Goal: Check status

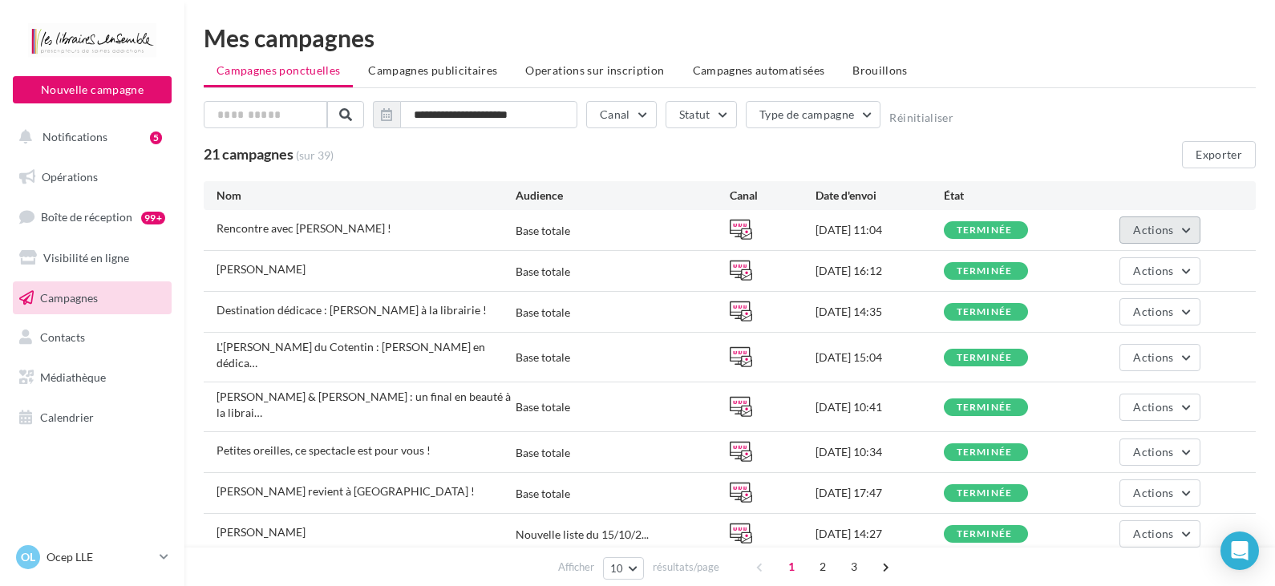
click at [1173, 236] on span "Actions" at bounding box center [1153, 230] width 40 height 14
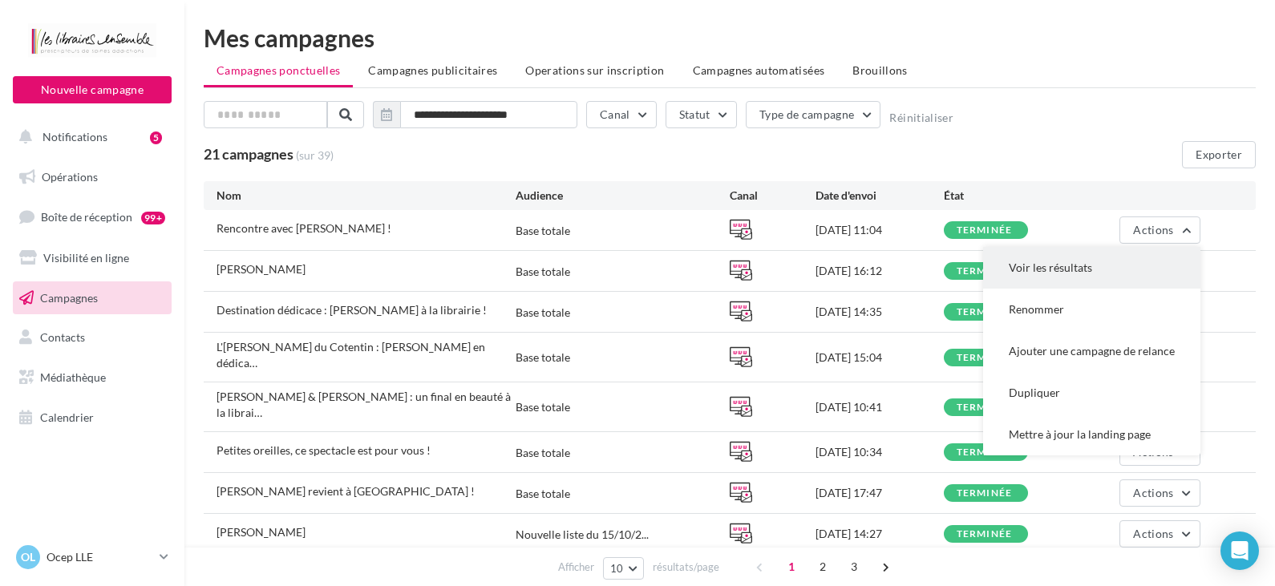
click at [1058, 274] on button "Voir les résultats" at bounding box center [1091, 268] width 217 height 42
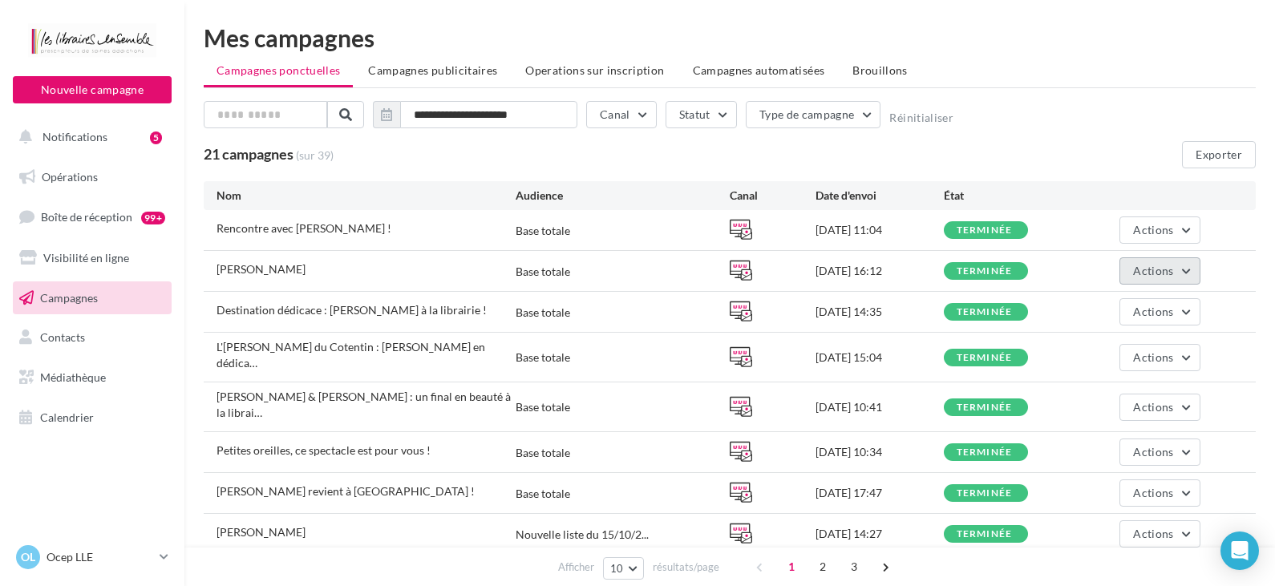
click at [1144, 273] on span "Actions" at bounding box center [1153, 271] width 40 height 14
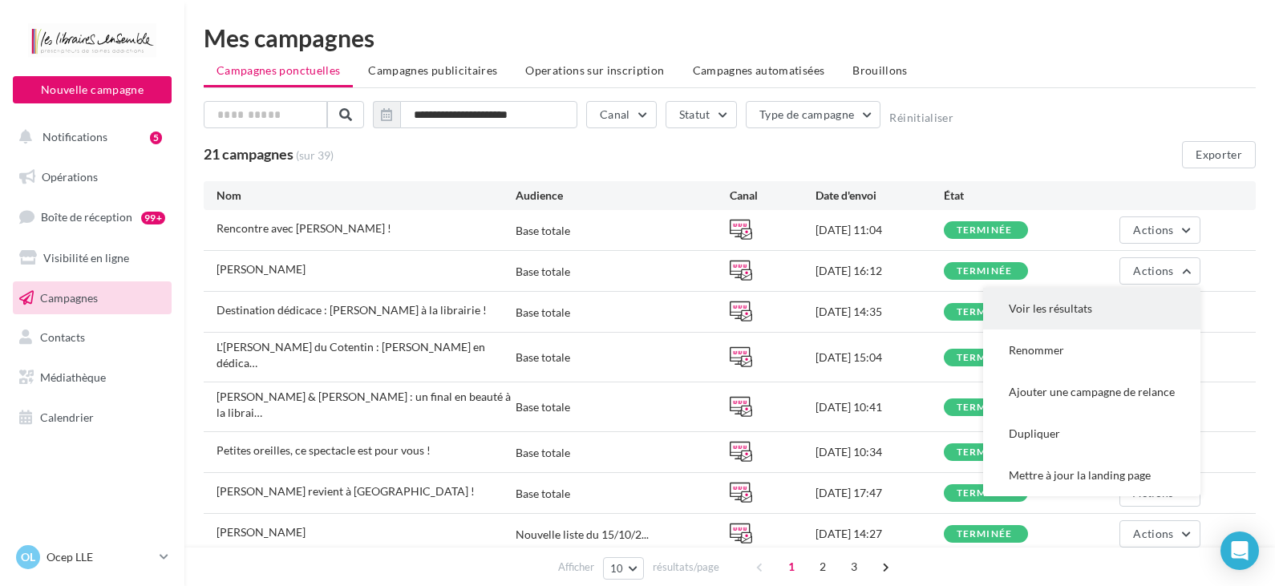
click at [1079, 307] on button "Voir les résultats" at bounding box center [1091, 309] width 217 height 42
